Goal: Information Seeking & Learning: Learn about a topic

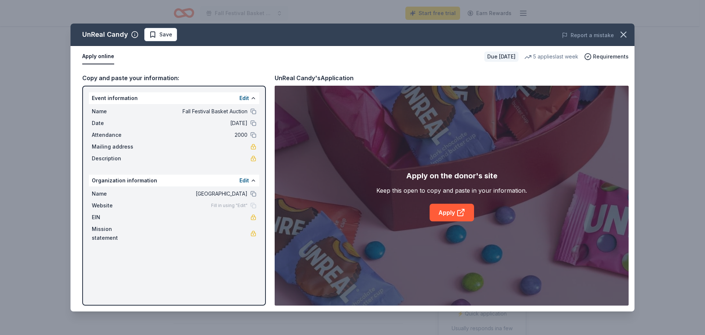
scroll to position [220, 0]
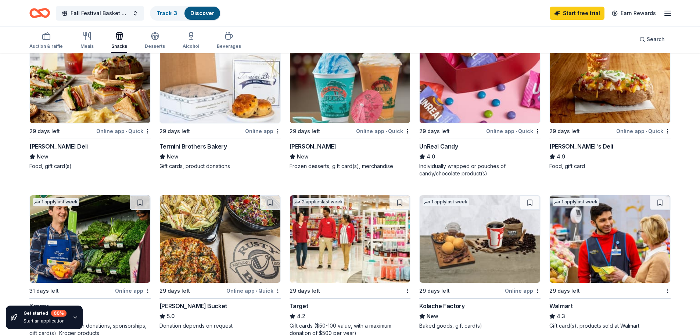
scroll to position [478, 0]
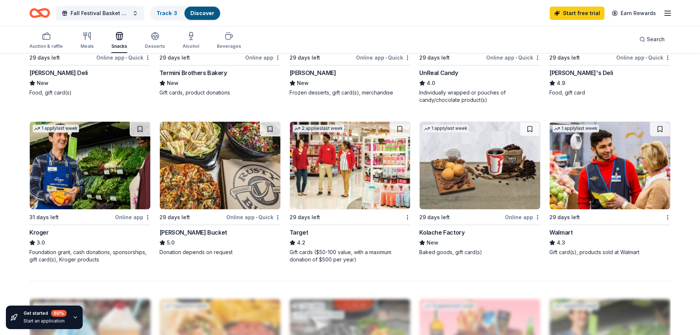
click at [339, 183] on img at bounding box center [350, 165] width 121 height 87
click at [341, 194] on img at bounding box center [350, 165] width 121 height 87
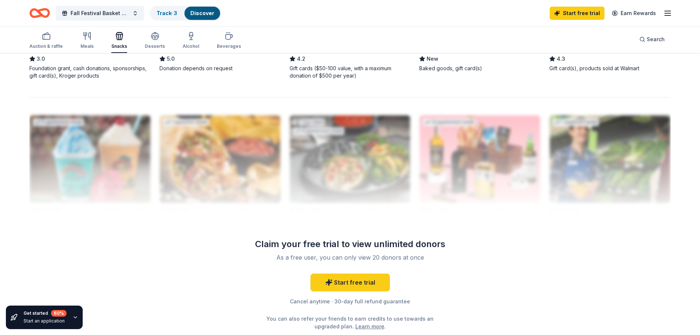
scroll to position [718, 0]
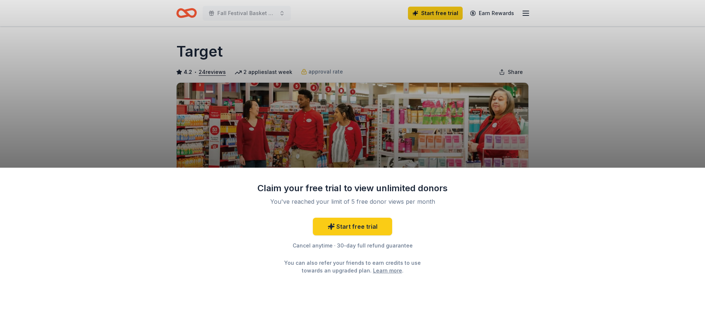
drag, startPoint x: 530, startPoint y: 114, endPoint x: 535, endPoint y: 114, distance: 5.1
click at [530, 114] on div "Claim your free trial to view unlimited donors You've reached your limit of 5 f…" at bounding box center [352, 167] width 705 height 335
click at [598, 121] on div "Claim your free trial to view unlimited donors You've reached your limit of 5 f…" at bounding box center [352, 167] width 705 height 335
click at [481, 134] on div "Claim your free trial to view unlimited donors You've reached your limit of 5 f…" at bounding box center [352, 167] width 705 height 335
click at [501, 70] on div "Claim your free trial to view unlimited donors You've reached your limit of 5 f…" at bounding box center [352, 167] width 705 height 335
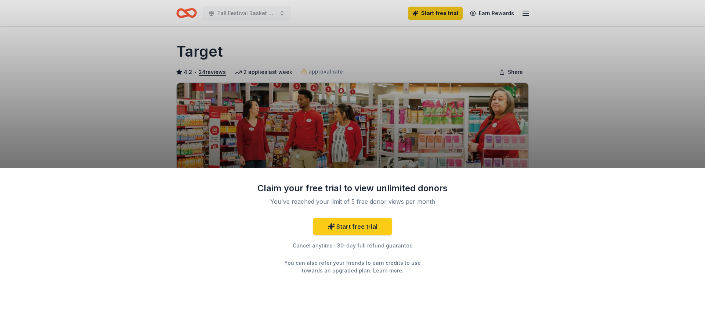
drag, startPoint x: 395, startPoint y: 56, endPoint x: 390, endPoint y: 56, distance: 4.8
click at [395, 56] on div "Claim your free trial to view unlimited donors You've reached your limit of 5 f…" at bounding box center [352, 167] width 705 height 335
